Goal: Find specific page/section: Find specific page/section

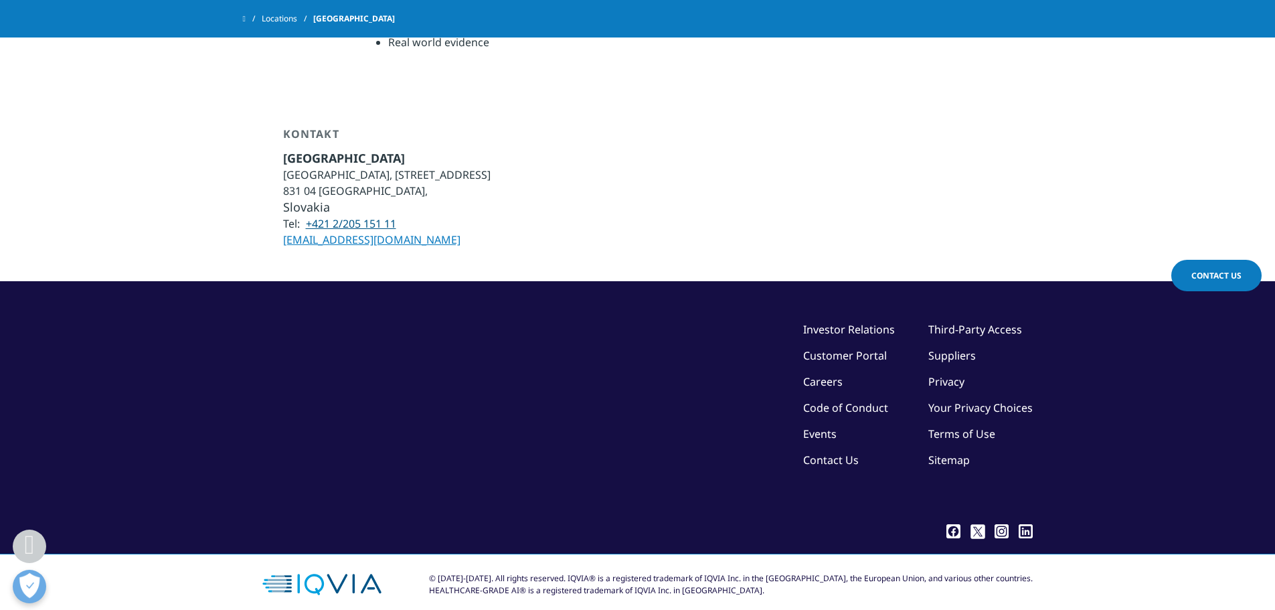
scroll to position [803, 0]
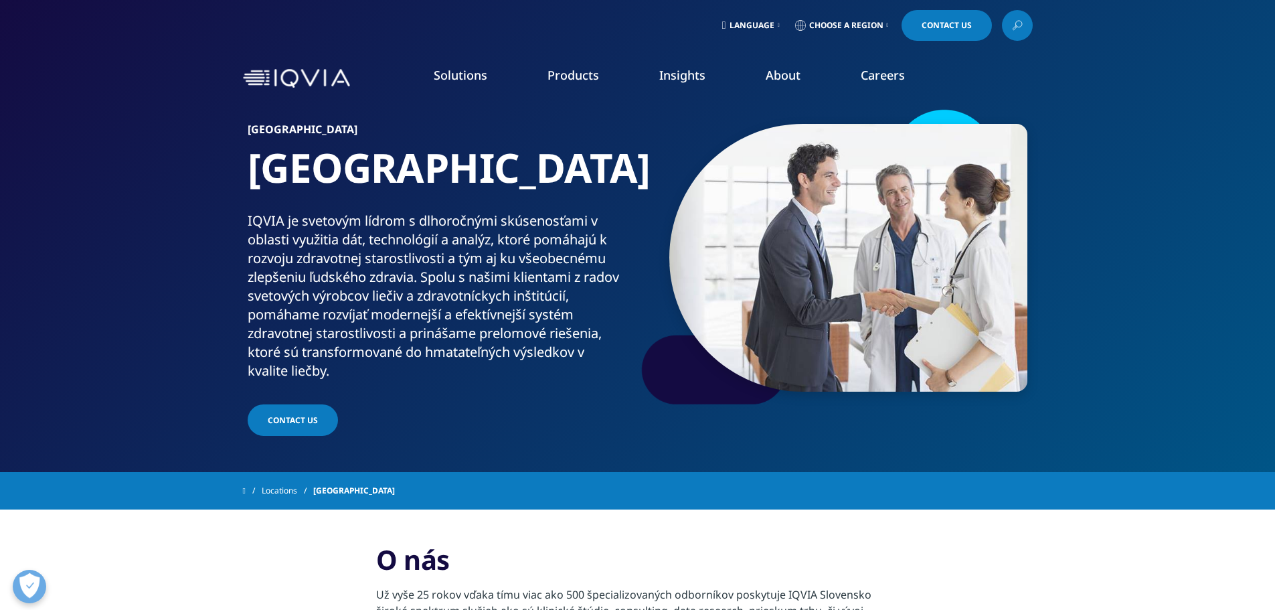
click at [825, 25] on span "Choose a Region" at bounding box center [846, 25] width 74 height 11
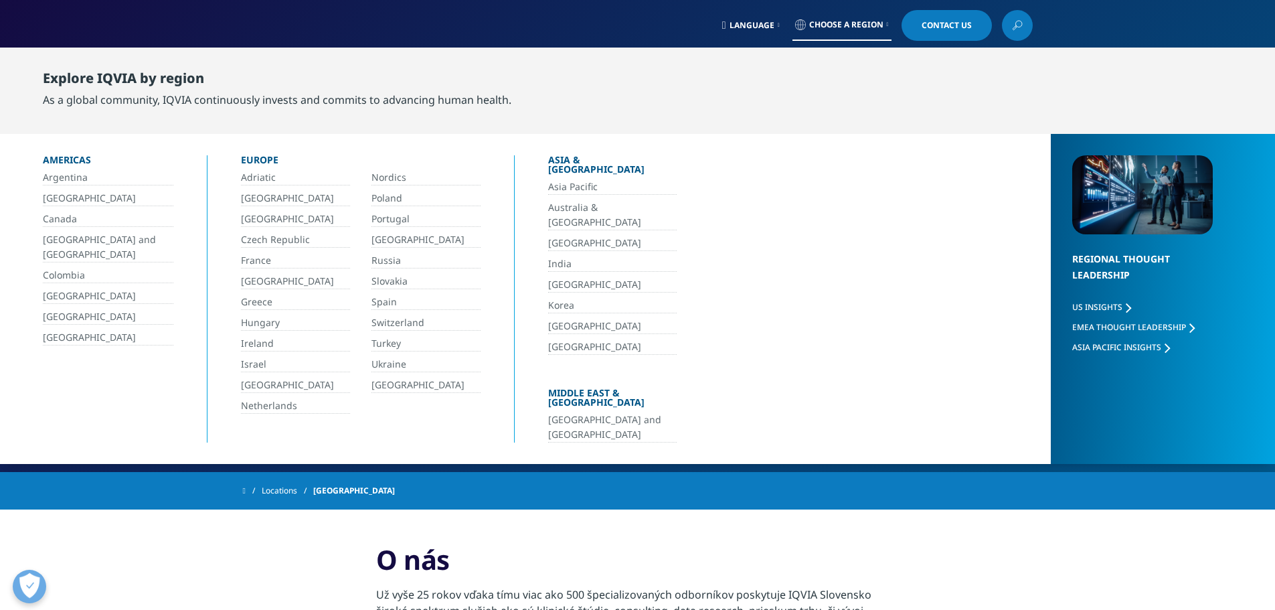
click at [388, 284] on link "Slovakia" at bounding box center [426, 281] width 109 height 15
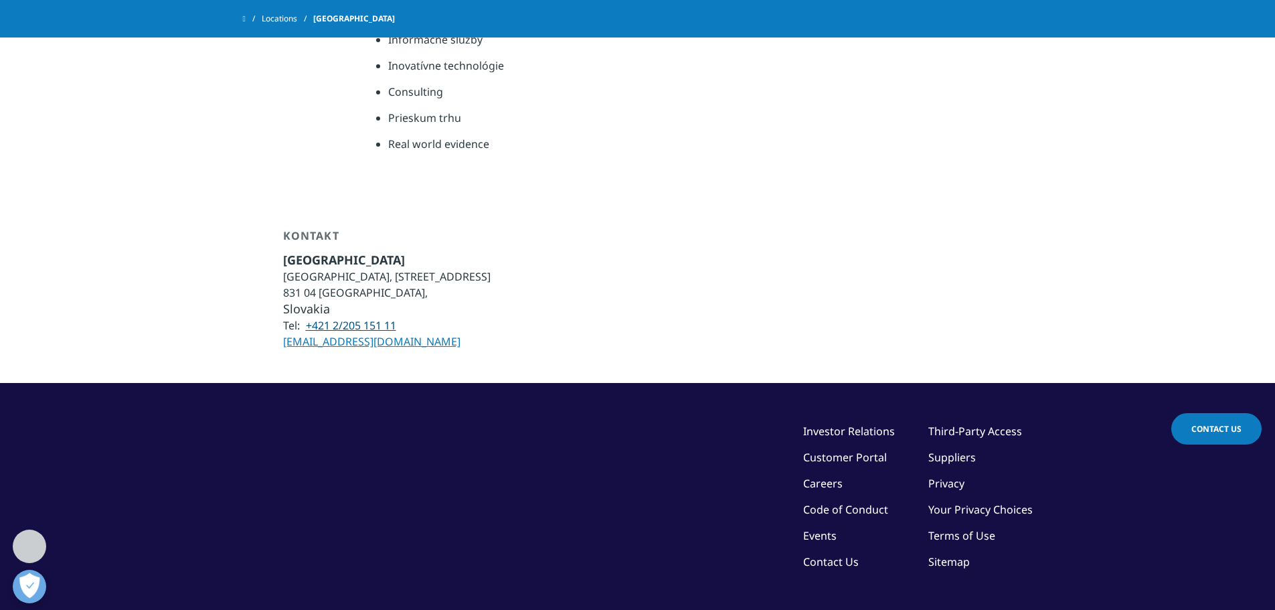
scroll to position [736, 0]
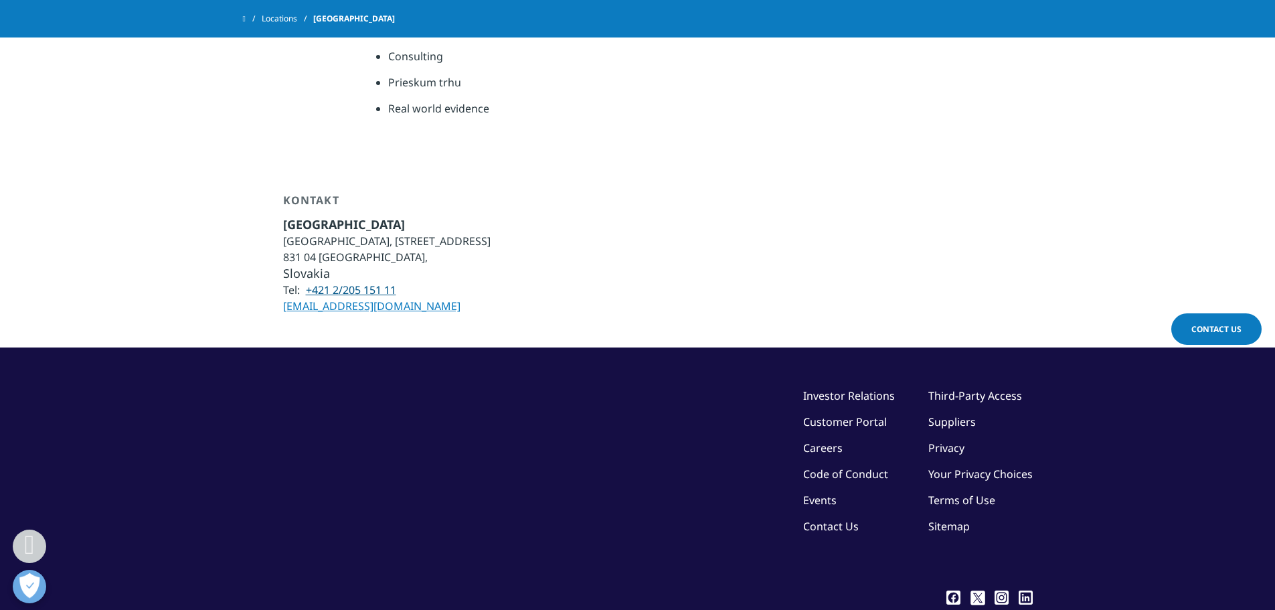
click at [833, 447] on link "Careers" at bounding box center [822, 447] width 39 height 15
